Goal: Use online tool/utility: Utilize a website feature to perform a specific function

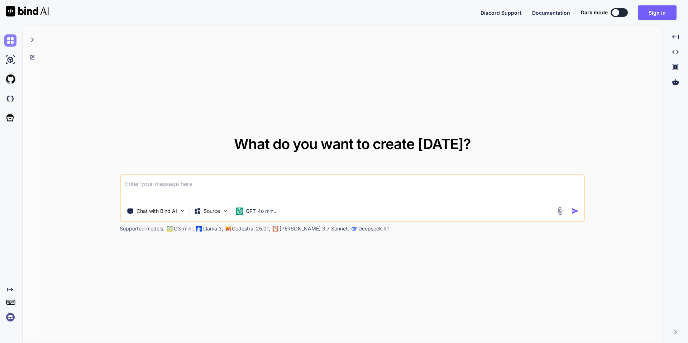
click at [12, 37] on img at bounding box center [10, 40] width 12 height 12
click at [30, 38] on icon at bounding box center [32, 40] width 6 height 6
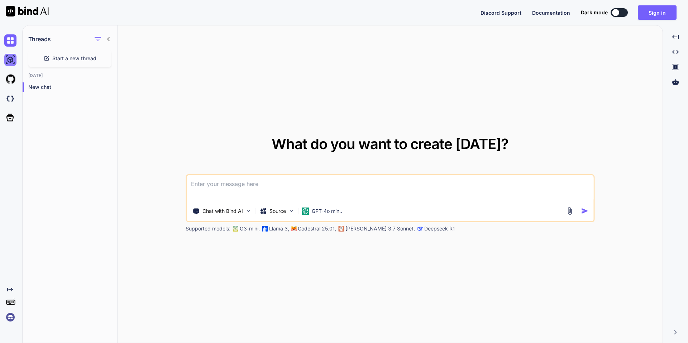
click at [13, 58] on img at bounding box center [10, 60] width 12 height 12
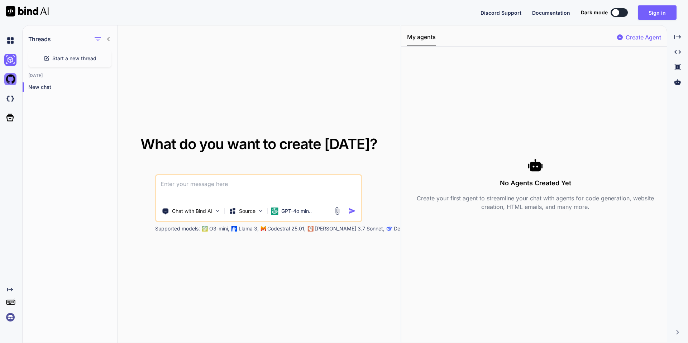
click at [8, 75] on img at bounding box center [10, 79] width 12 height 12
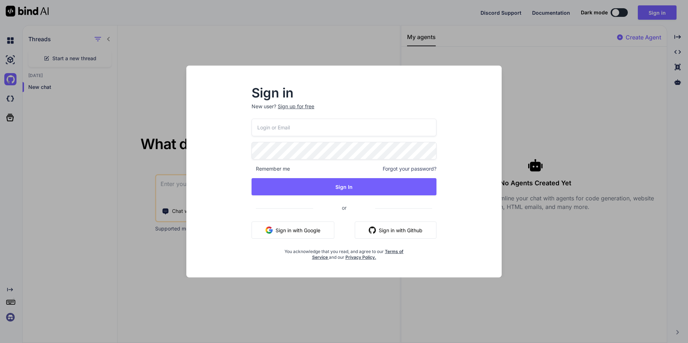
click at [52, 93] on div "Sign in New user? Sign up for free Remember me Forgot your password? Sign In or…" at bounding box center [344, 171] width 688 height 343
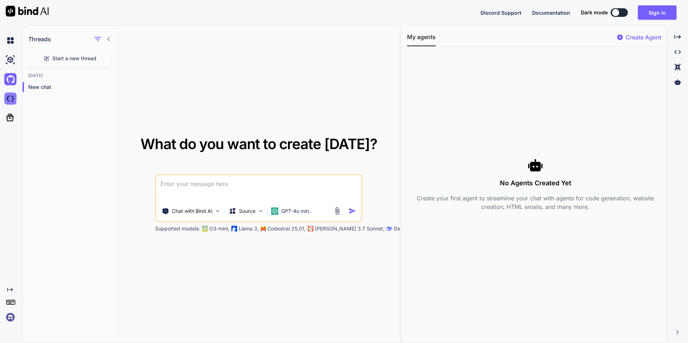
click at [10, 100] on img at bounding box center [10, 98] width 12 height 12
click at [99, 36] on icon "button" at bounding box center [98, 39] width 9 height 9
drag, startPoint x: 113, startPoint y: 36, endPoint x: 106, endPoint y: 43, distance: 10.1
click at [106, 43] on div "Threads" at bounding box center [70, 37] width 95 height 24
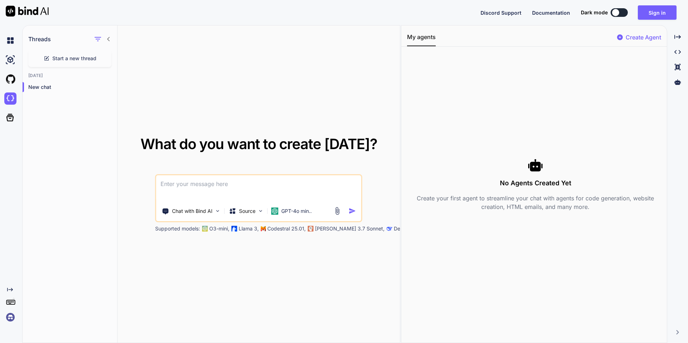
click at [107, 39] on icon at bounding box center [108, 39] width 3 height 4
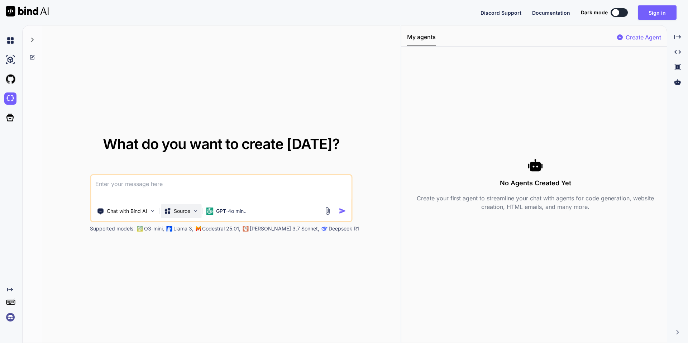
click at [181, 212] on p "Source" at bounding box center [182, 210] width 16 height 7
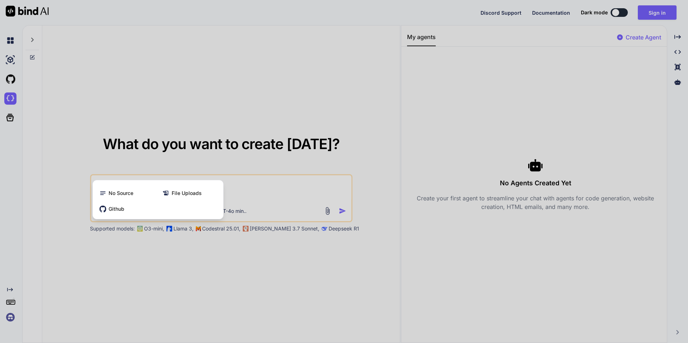
click at [217, 261] on div at bounding box center [344, 171] width 688 height 343
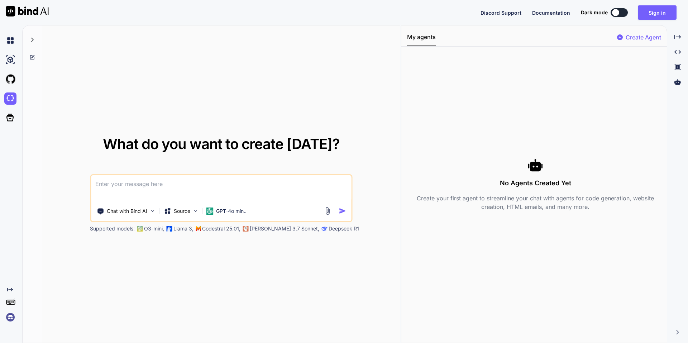
click at [135, 187] on textarea at bounding box center [221, 188] width 260 height 27
paste textarea
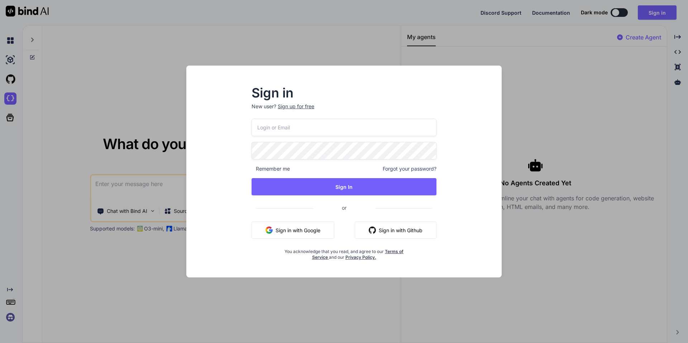
click at [274, 228] on button "Sign in with Google" at bounding box center [293, 229] width 83 height 17
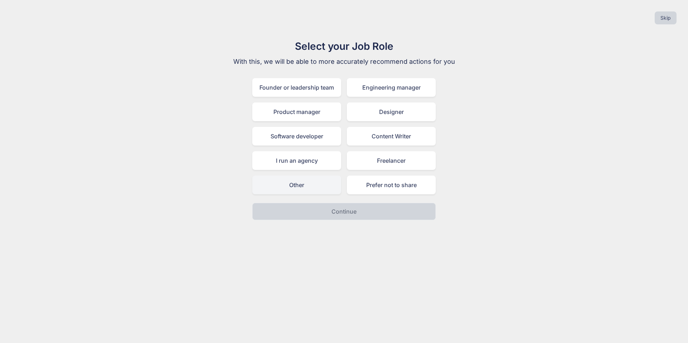
click at [300, 186] on div "Other" at bounding box center [296, 185] width 89 height 19
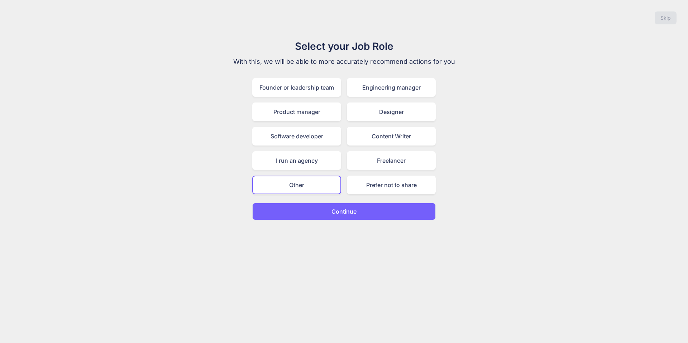
click at [332, 215] on p "Continue" at bounding box center [343, 211] width 25 height 9
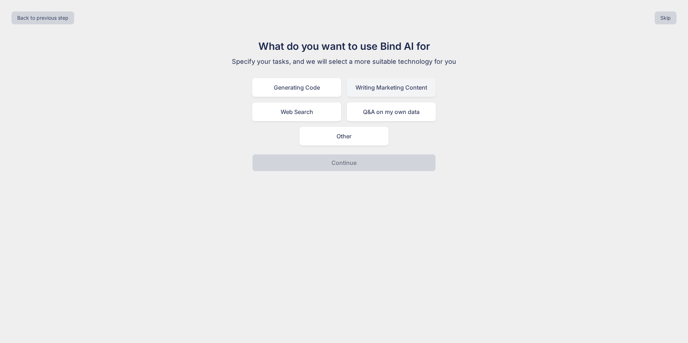
click at [400, 86] on div "Writing Marketing Content" at bounding box center [391, 87] width 89 height 19
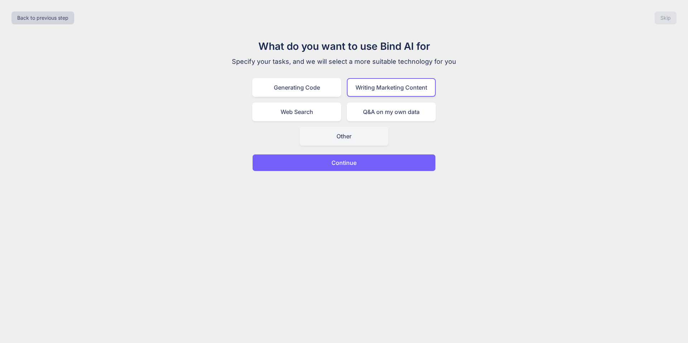
click at [325, 136] on div "Other" at bounding box center [344, 136] width 89 height 19
click at [332, 139] on div "Other" at bounding box center [344, 136] width 89 height 19
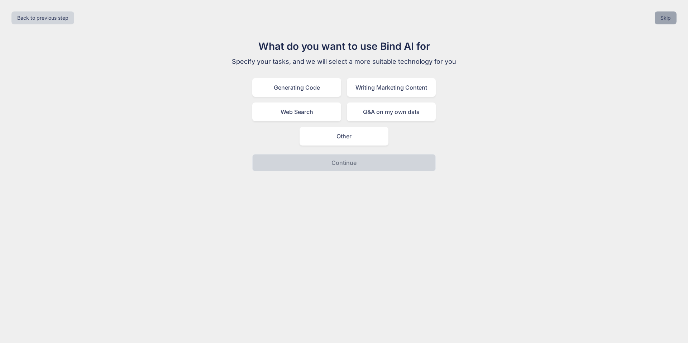
click at [669, 19] on button "Skip" at bounding box center [666, 17] width 22 height 13
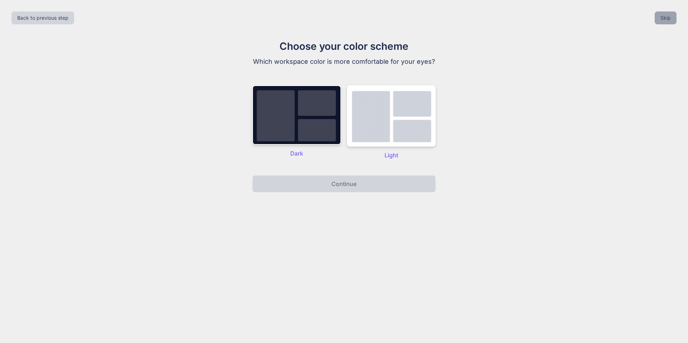
click at [669, 19] on button "Skip" at bounding box center [666, 17] width 22 height 13
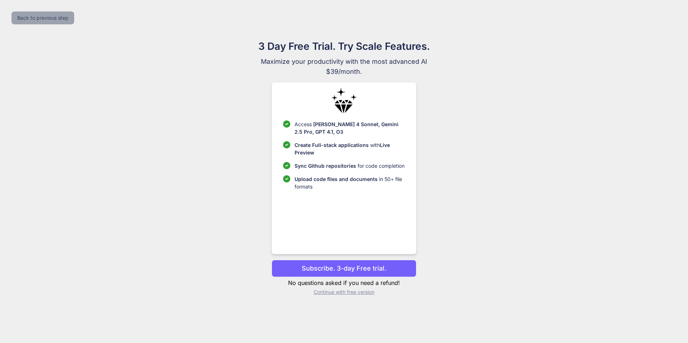
click at [46, 21] on button "Back to previous step" at bounding box center [42, 17] width 63 height 13
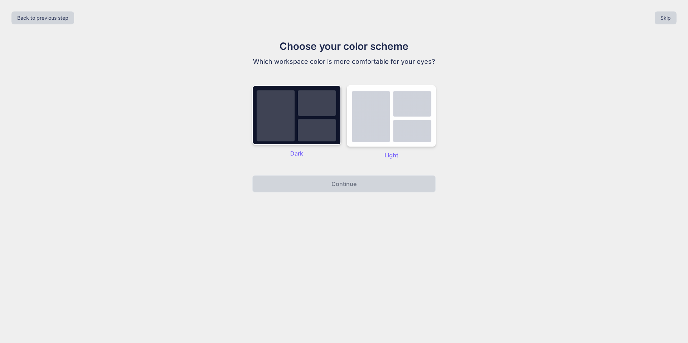
click at [243, 101] on div "Choose your color scheme Which workspace color is more comfortable for your eye…" at bounding box center [344, 116] width 241 height 154
click at [291, 103] on img at bounding box center [296, 114] width 89 height 59
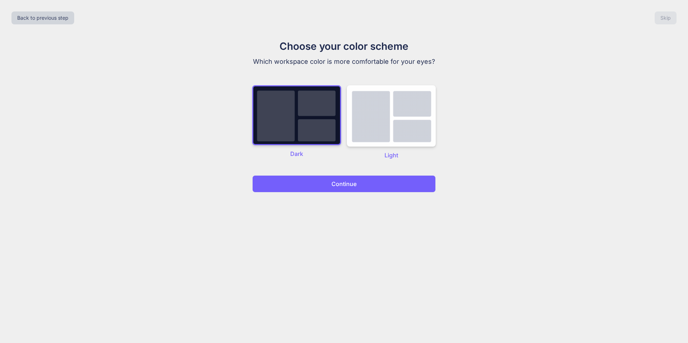
click at [389, 181] on button "Continue" at bounding box center [343, 183] width 183 height 17
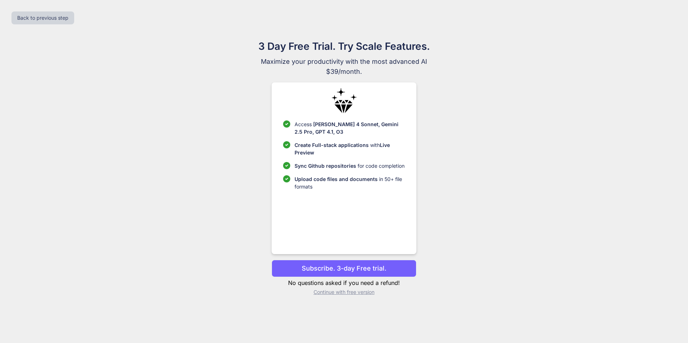
click at [363, 294] on p "Continue with free version" at bounding box center [344, 291] width 144 height 7
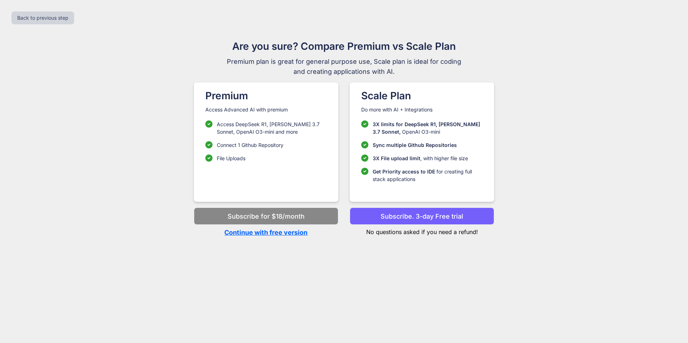
click at [286, 233] on p "Continue with free version" at bounding box center [266, 232] width 144 height 10
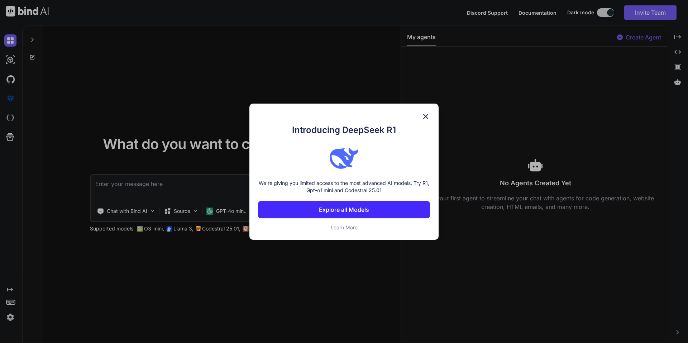
click at [426, 118] on img at bounding box center [425, 116] width 9 height 9
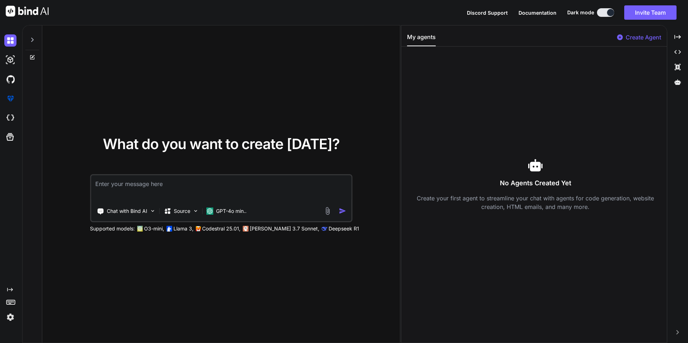
click at [116, 192] on textarea at bounding box center [221, 188] width 260 height 27
click at [181, 213] on p "Source" at bounding box center [182, 210] width 16 height 7
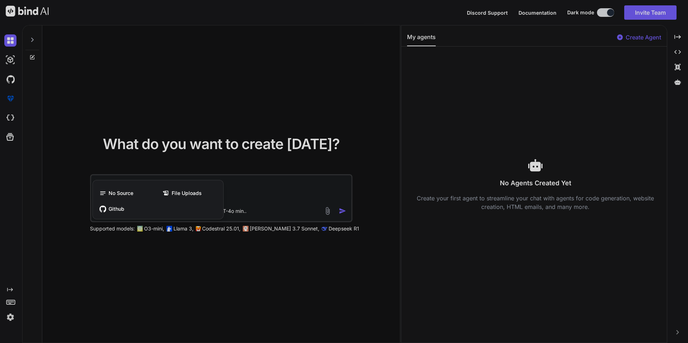
click at [143, 143] on div at bounding box center [344, 171] width 688 height 343
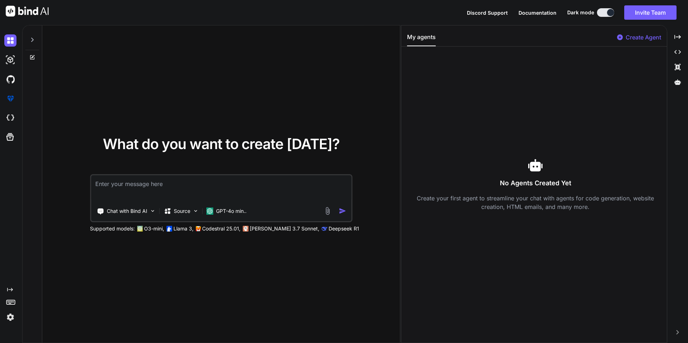
click at [114, 185] on textarea at bounding box center [221, 188] width 260 height 27
paste textarea "Nighttime footage of a playful cat dancing on two legs in front of an old video…"
type textarea "Nighttime footage of a playful cat dancing on two legs in front of an old video…"
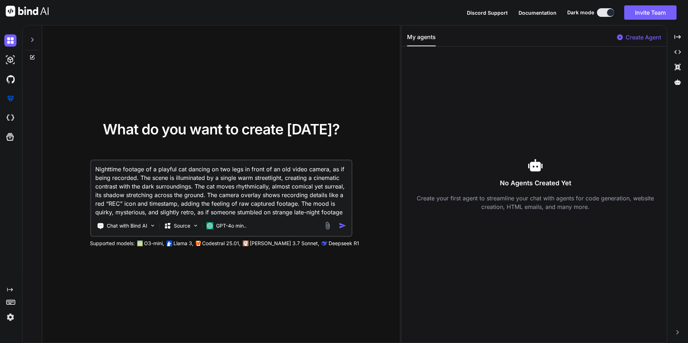
scroll to position [8, 0]
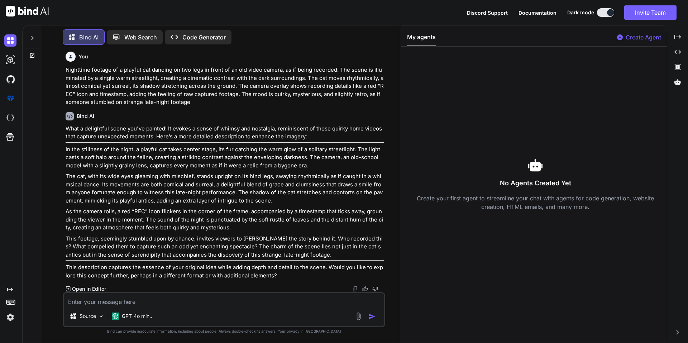
scroll to position [2, 0]
click at [94, 288] on p "Open in Editor" at bounding box center [89, 288] width 34 height 7
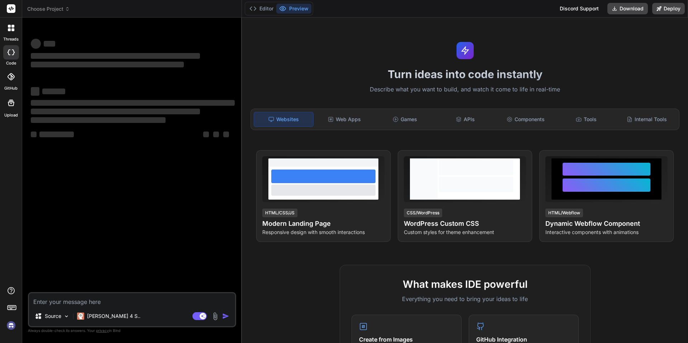
click at [57, 302] on textarea at bounding box center [132, 299] width 206 height 13
type textarea "x"
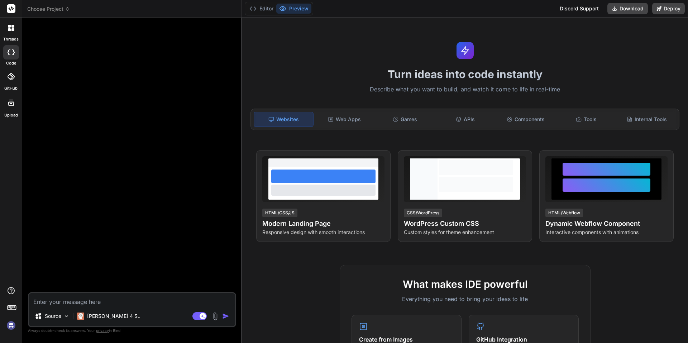
type textarea "Nighttime footage of a playful cat dancing on two legs in front of an old video…"
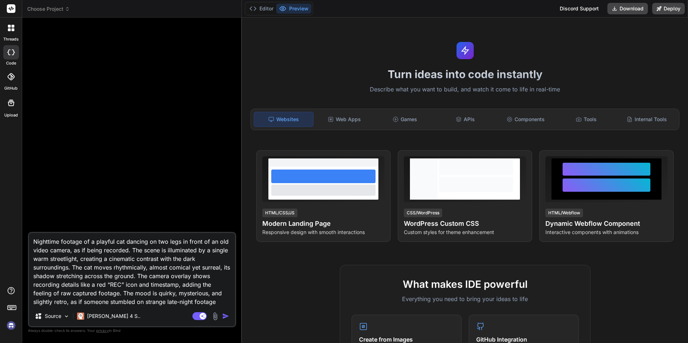
type textarea "x"
type textarea "Nighttime footage of a playful cat dancing on two legs in front of an old video…"
click at [221, 317] on div "Agent Mode. When this toggle is activated, AI automatically makes decisions, re…" at bounding box center [211, 316] width 41 height 9
click at [225, 315] on img "button" at bounding box center [225, 315] width 7 height 7
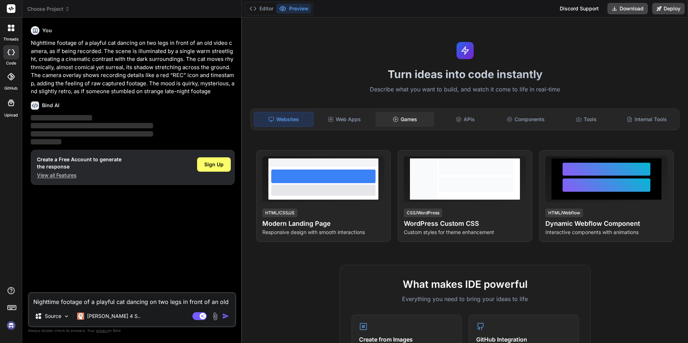
click at [410, 121] on div "Games" at bounding box center [404, 119] width 59 height 15
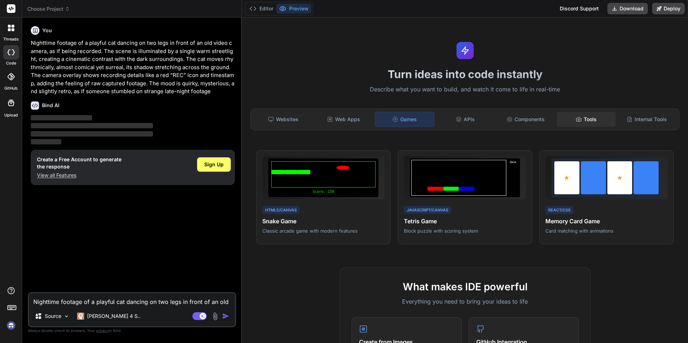
click at [570, 122] on div "Tools" at bounding box center [586, 119] width 59 height 15
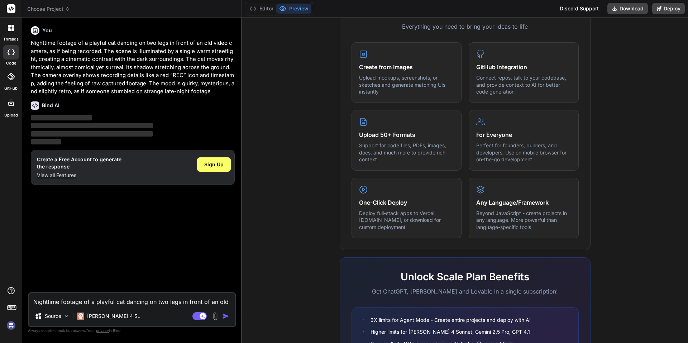
scroll to position [35, 0]
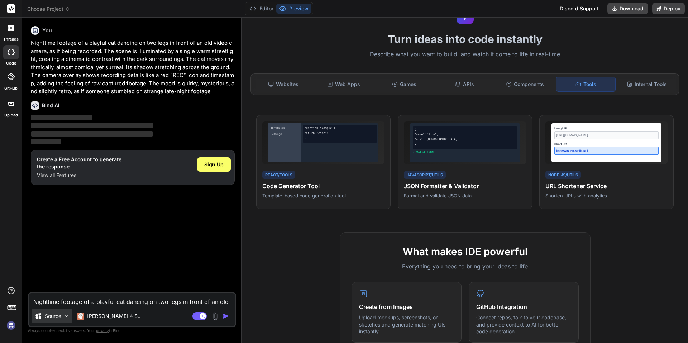
click at [51, 316] on p "Source" at bounding box center [53, 315] width 16 height 7
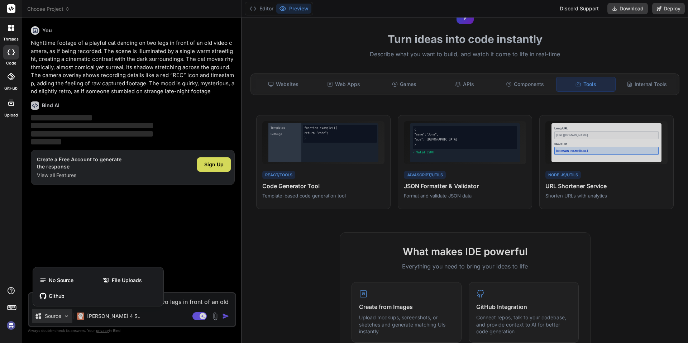
click at [51, 316] on div at bounding box center [344, 171] width 688 height 343
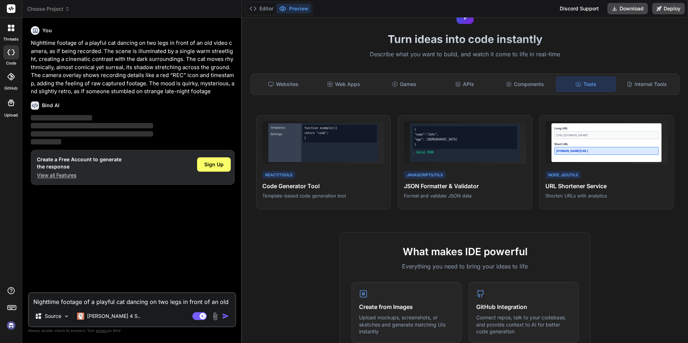
click at [10, 33] on div at bounding box center [11, 27] width 15 height 15
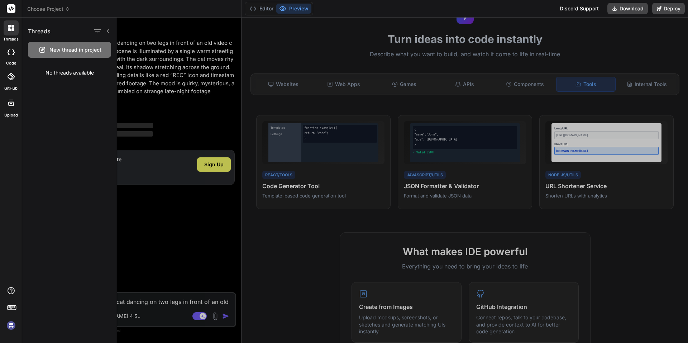
click at [12, 81] on div at bounding box center [11, 77] width 16 height 16
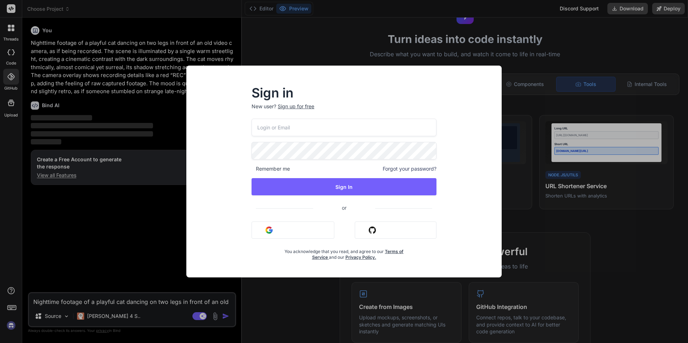
click at [14, 114] on div "Sign in New user? Sign up for free Remember me Forgot your password? Sign In or…" at bounding box center [344, 171] width 688 height 343
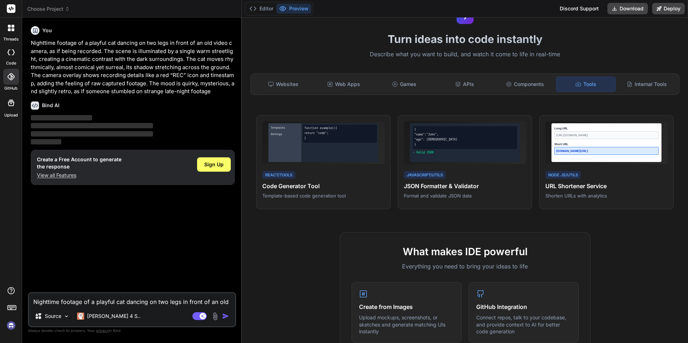
click at [14, 114] on label "Upload" at bounding box center [11, 115] width 14 height 6
type textarea "x"
